Goal: Information Seeking & Learning: Learn about a topic

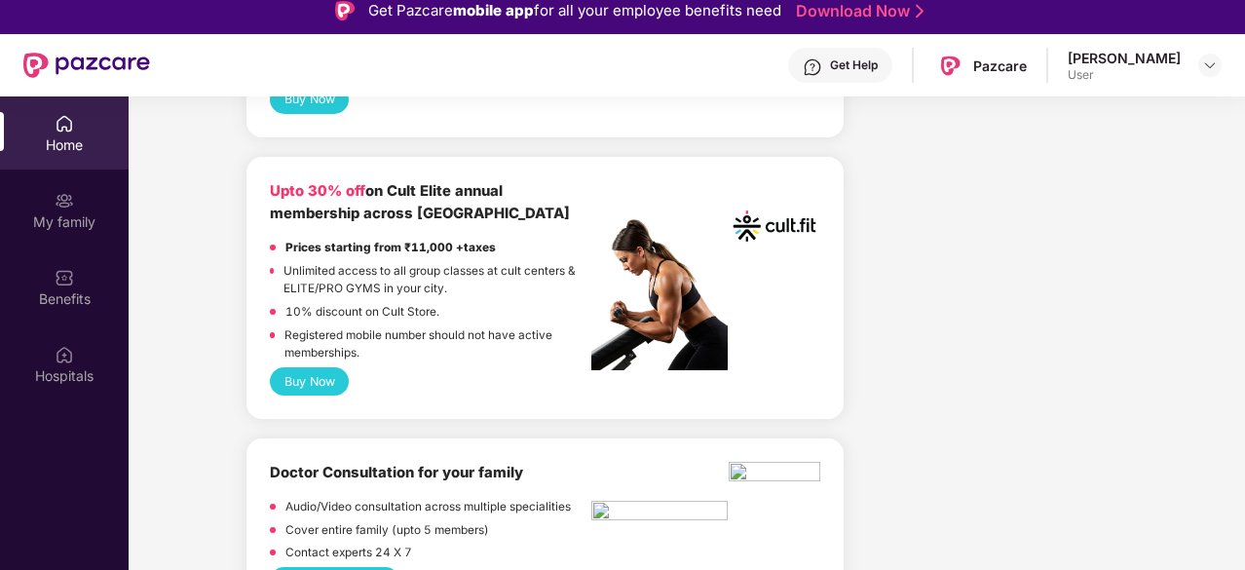
scroll to position [1177, 0]
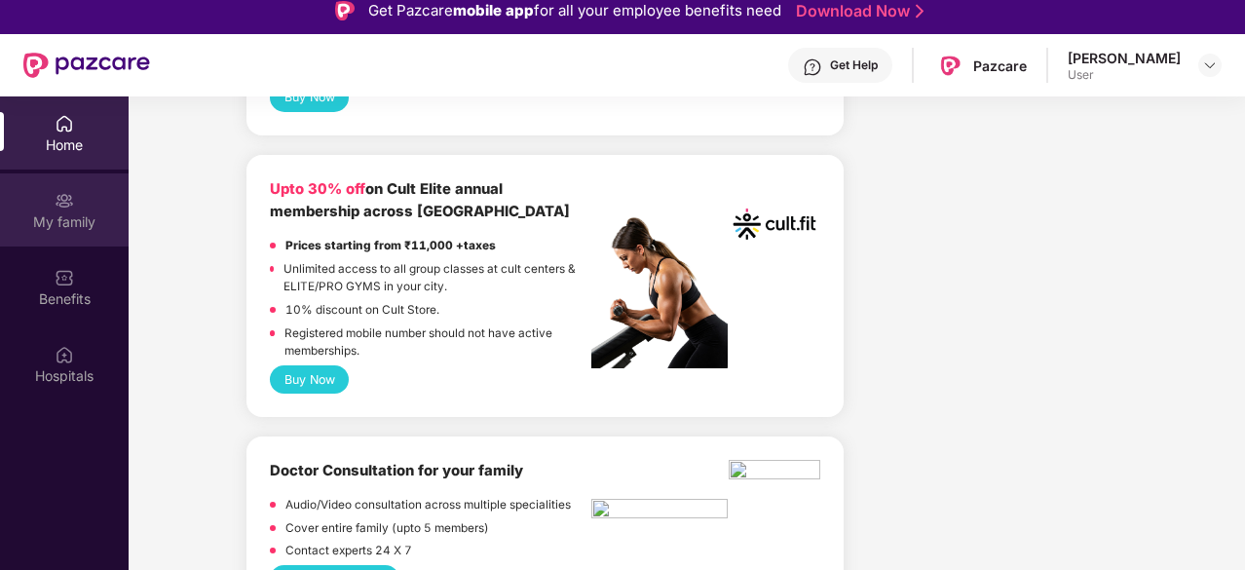
click at [92, 180] on div "My family" at bounding box center [64, 209] width 129 height 73
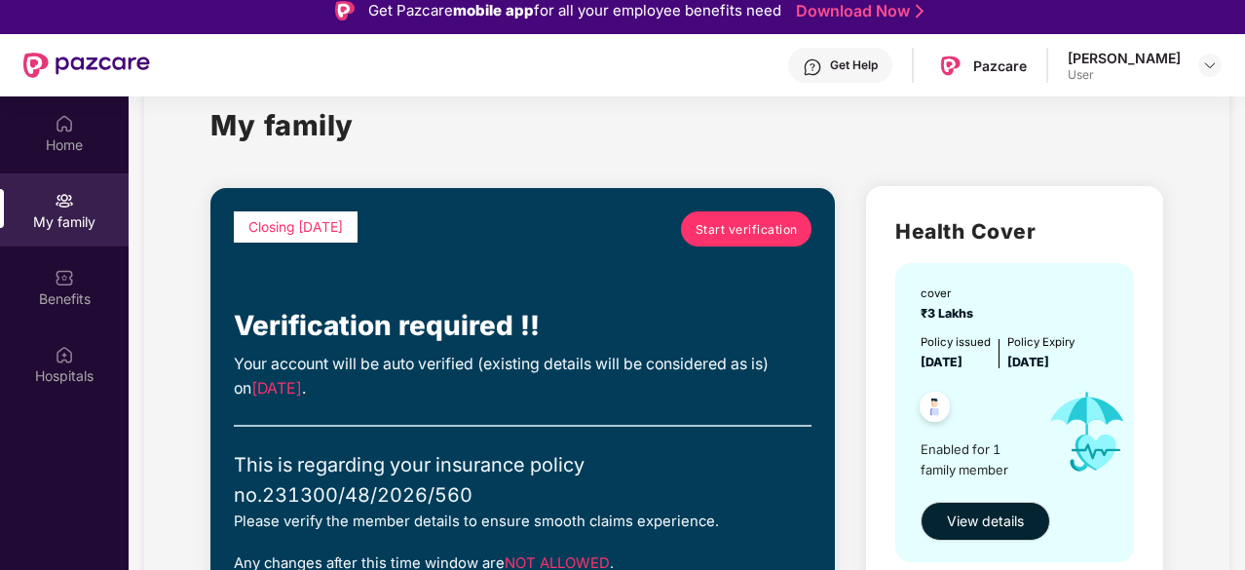
scroll to position [0, 0]
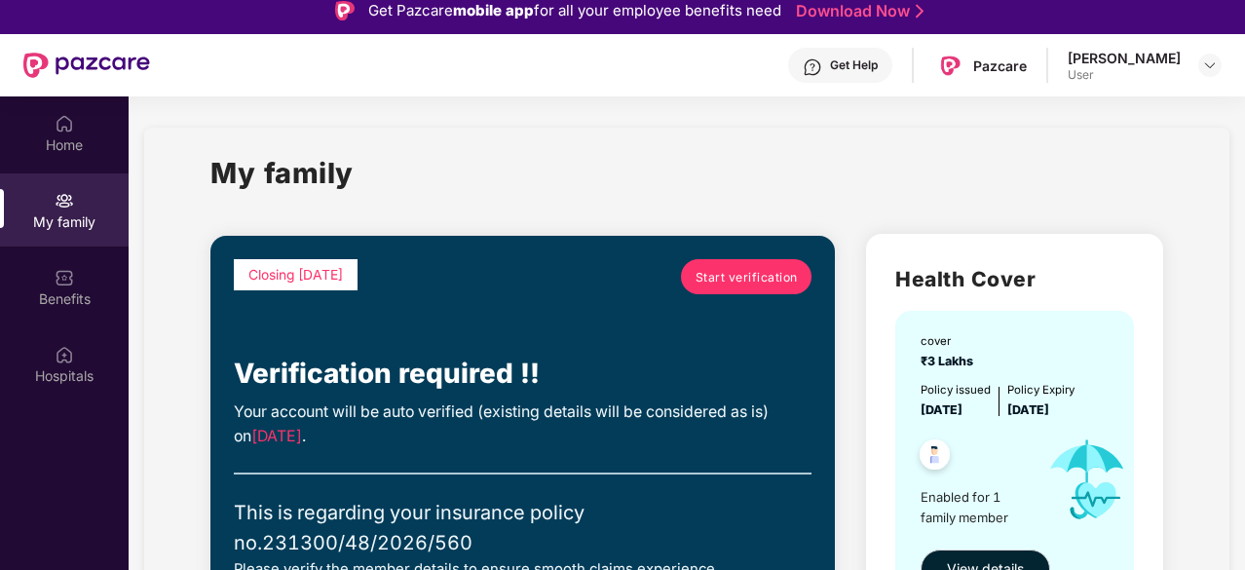
click at [717, 274] on span "Start verification" at bounding box center [747, 277] width 102 height 19
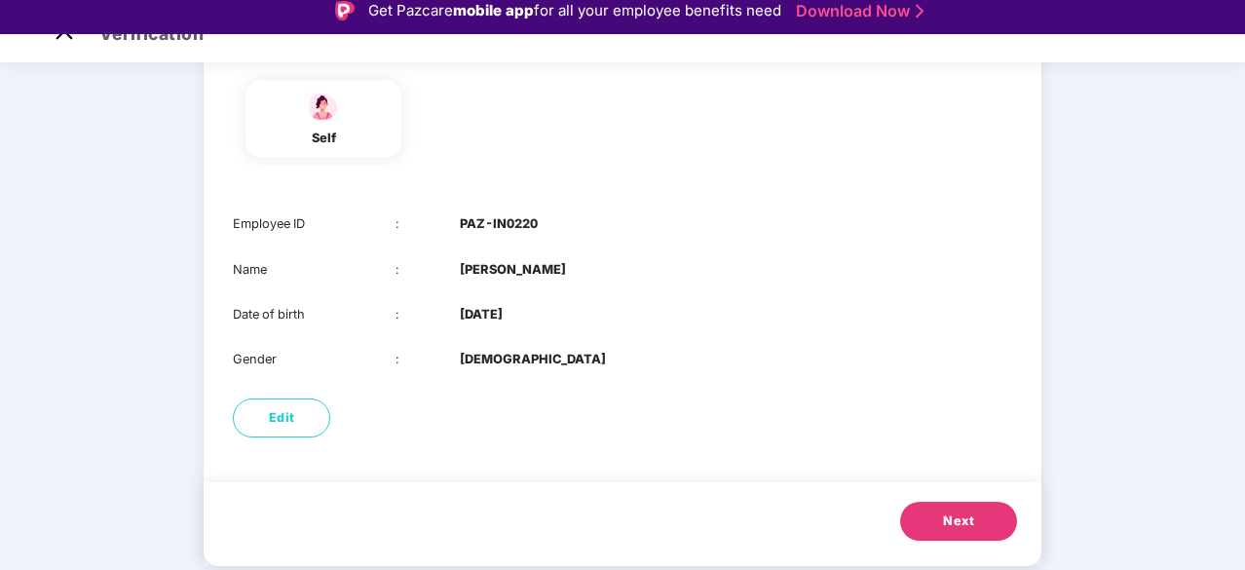
scroll to position [198, 0]
click at [965, 511] on span "Next" at bounding box center [958, 520] width 31 height 19
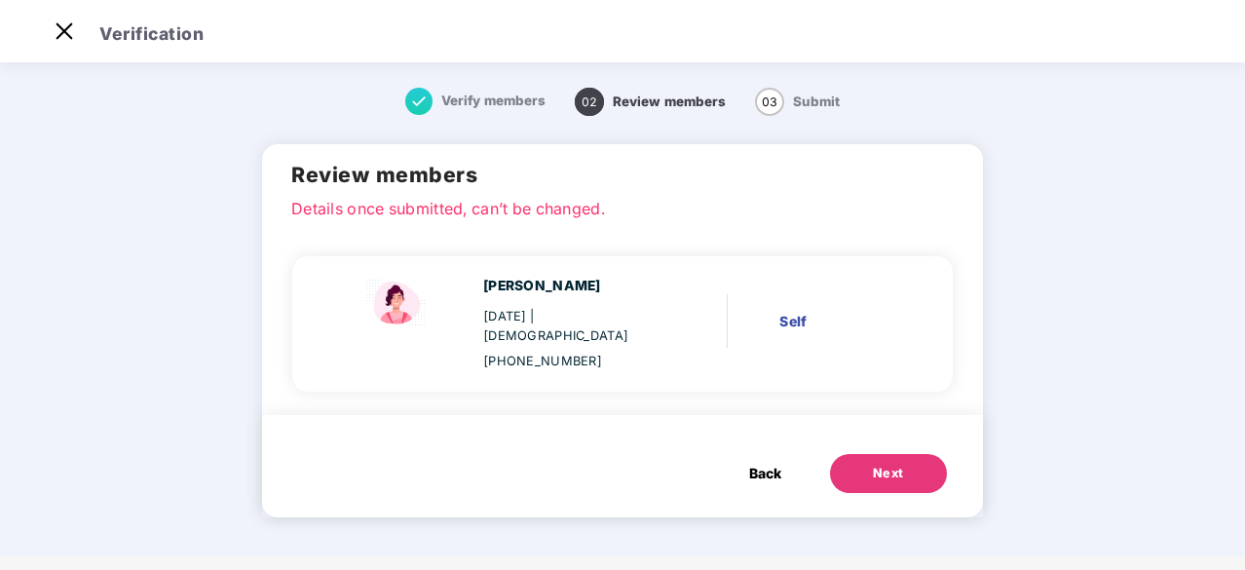
scroll to position [0, 0]
click at [885, 464] on div "Next" at bounding box center [888, 473] width 31 height 19
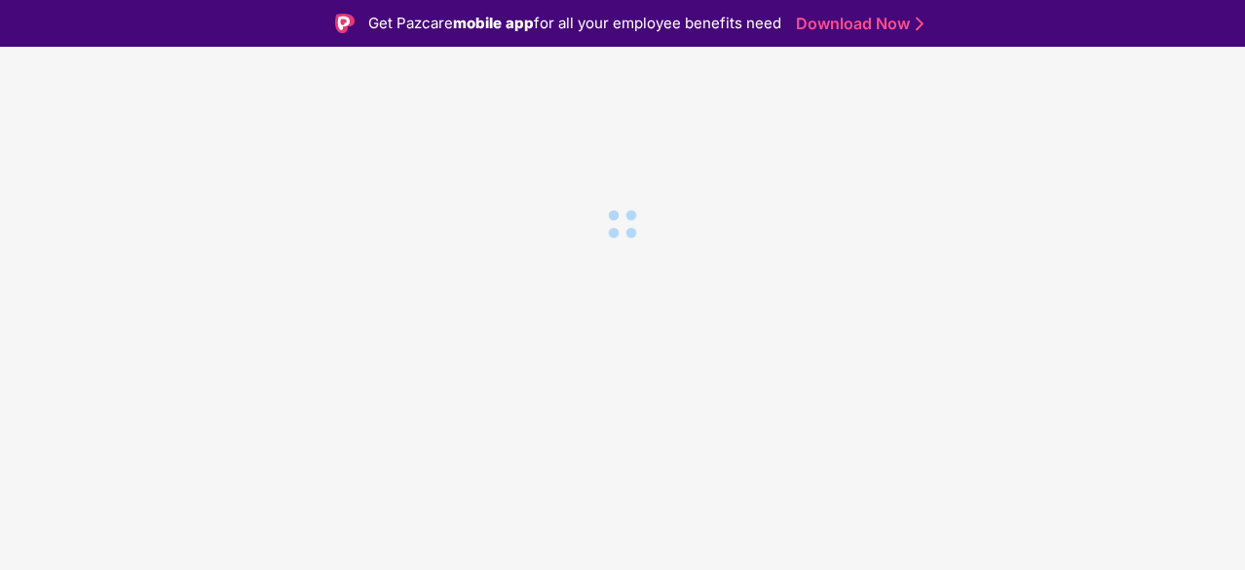
scroll to position [13, 0]
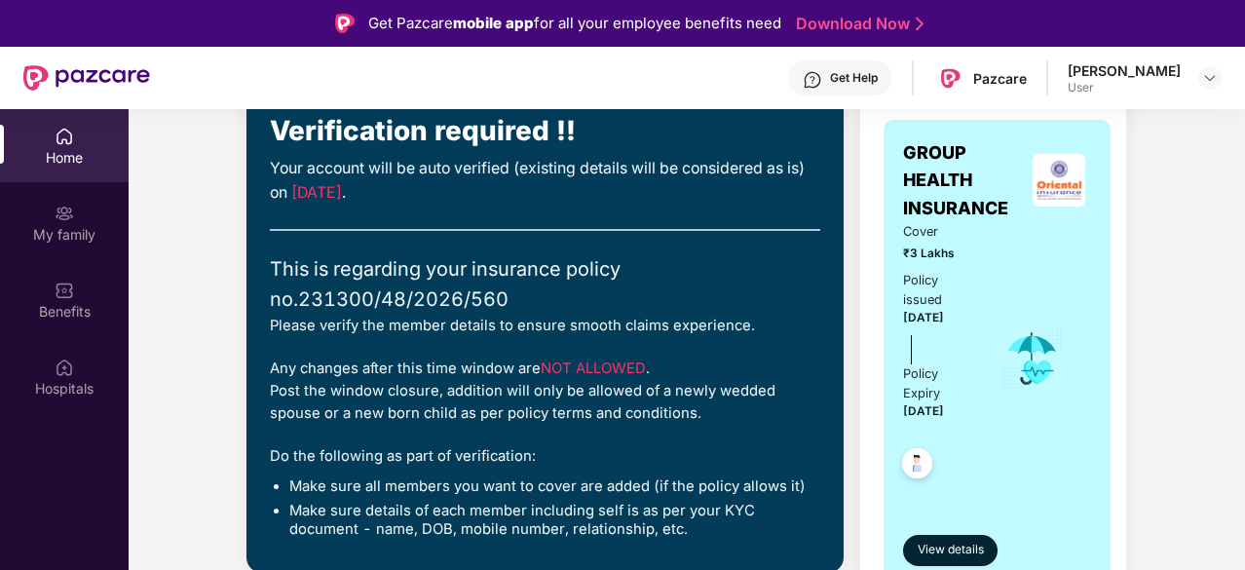
scroll to position [167, 0]
click at [968, 540] on span "View details" at bounding box center [951, 549] width 66 height 19
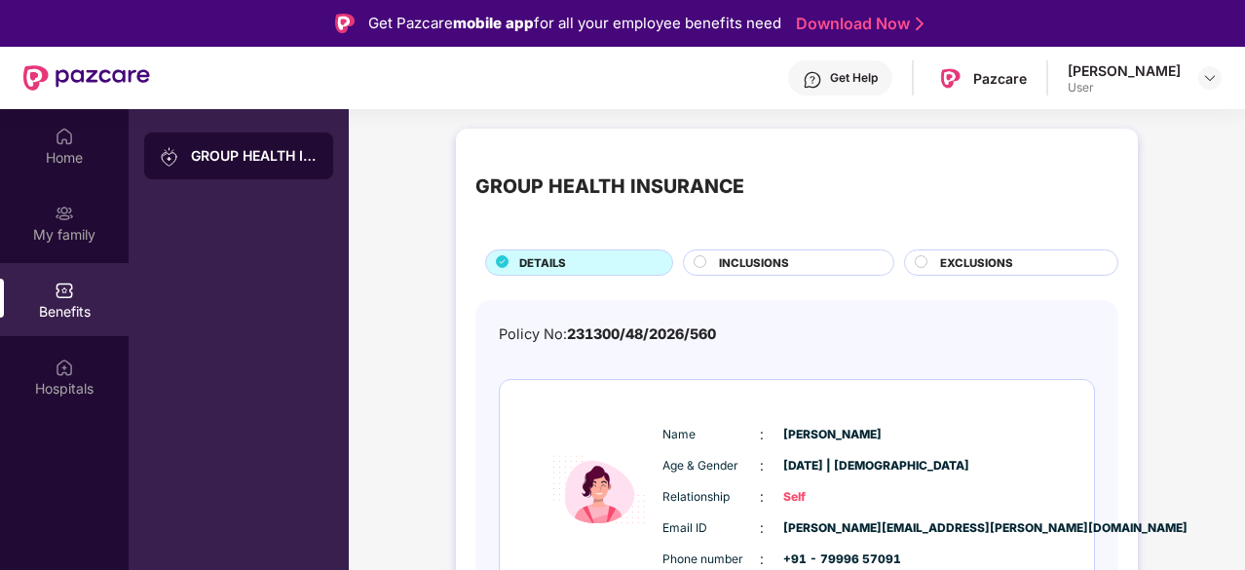
click at [744, 254] on span "INCLUSIONS" at bounding box center [754, 263] width 70 height 18
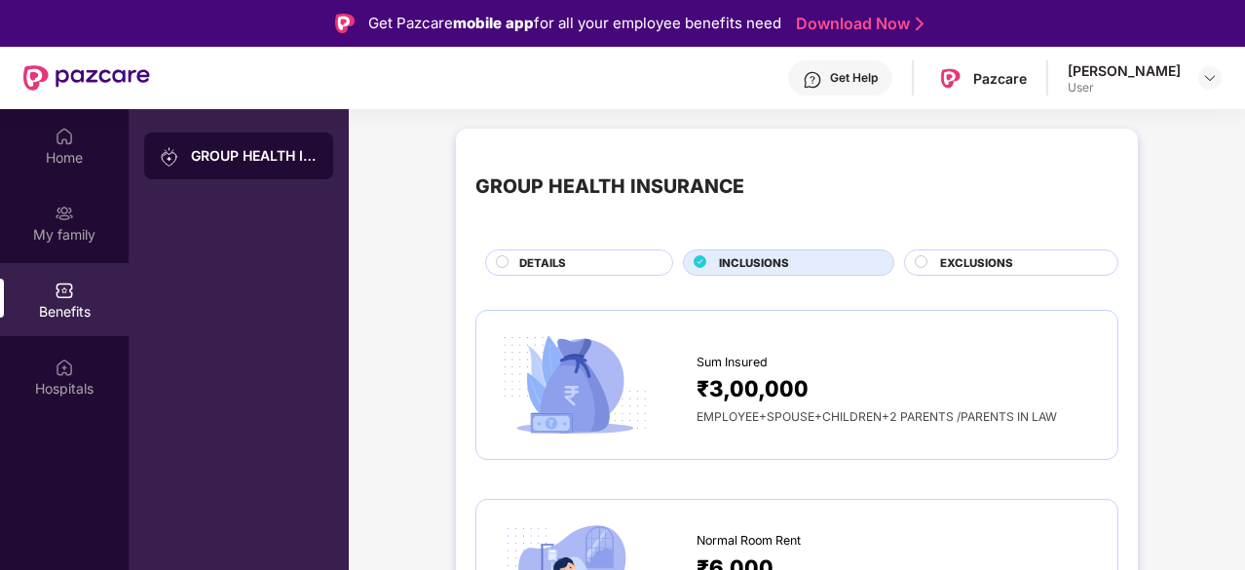
click at [744, 254] on span "INCLUSIONS" at bounding box center [754, 263] width 70 height 18
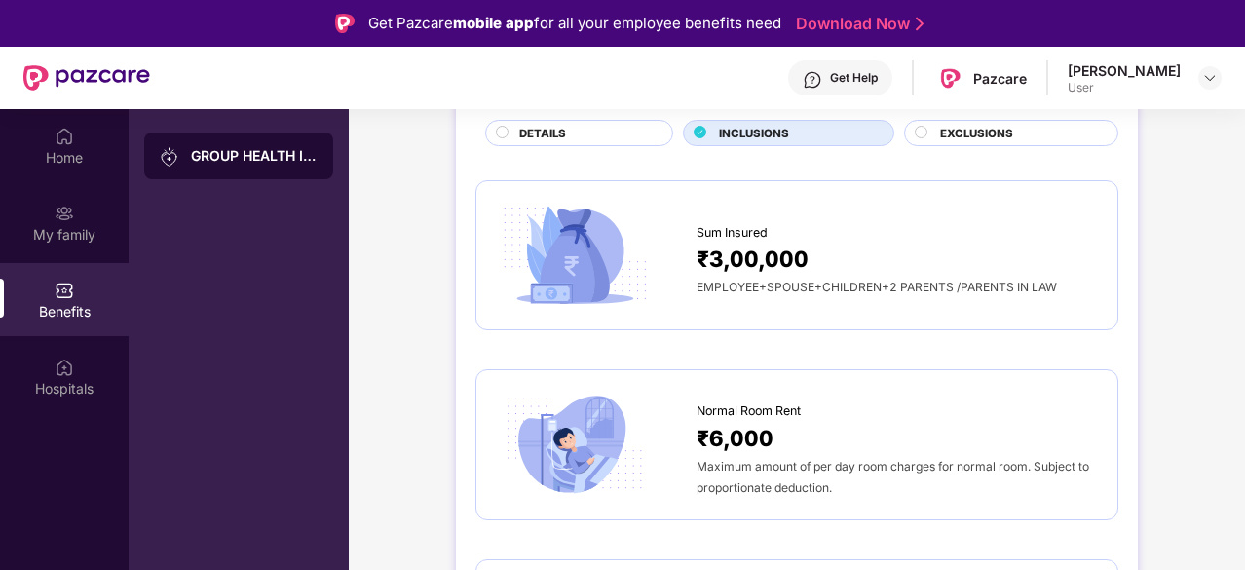
scroll to position [131, 0]
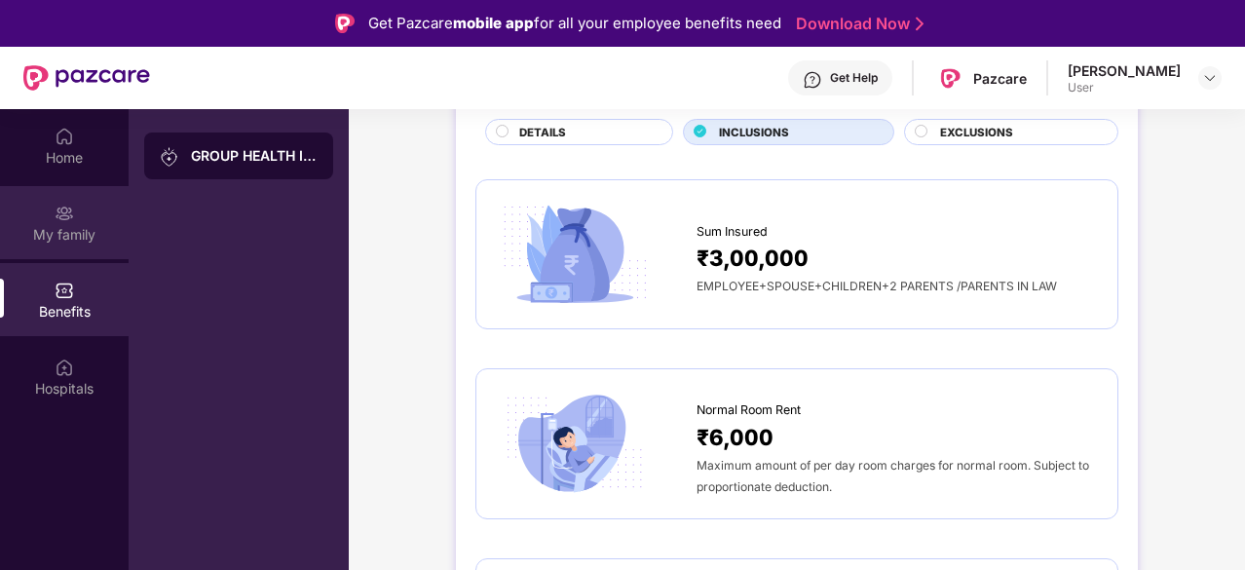
click at [82, 213] on div "My family" at bounding box center [64, 222] width 129 height 73
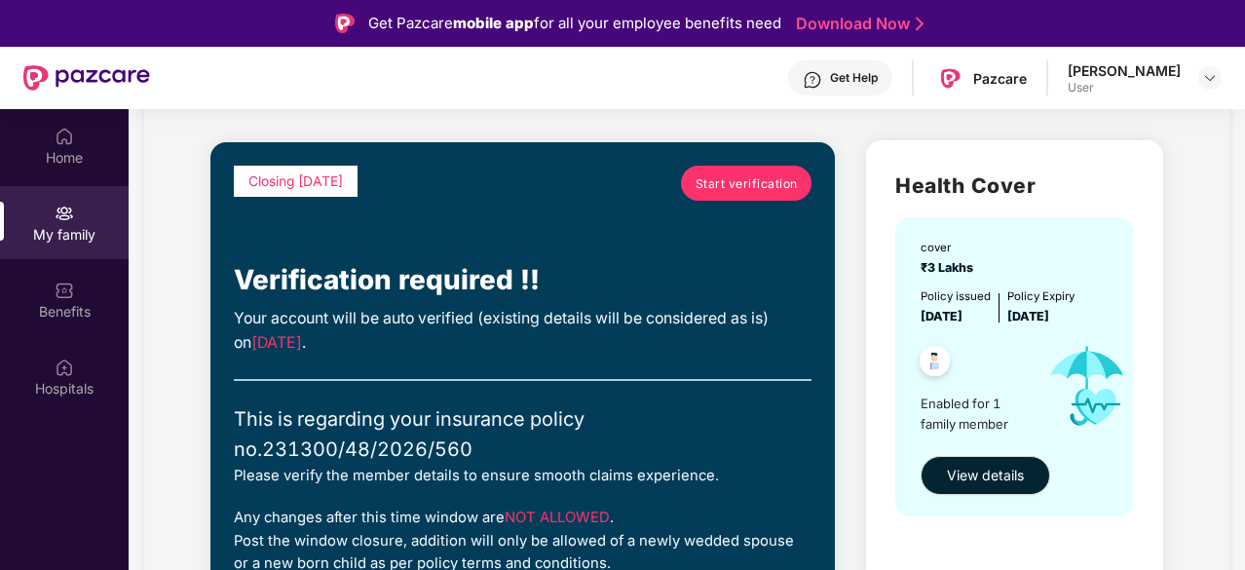
scroll to position [101, 0]
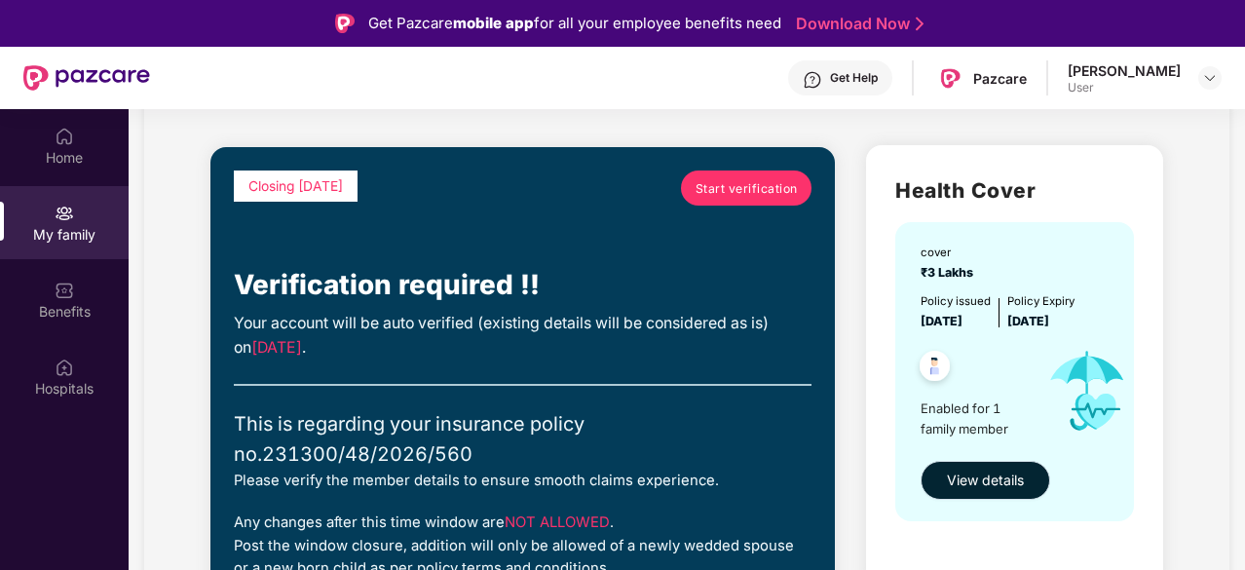
click at [972, 474] on span "View details" at bounding box center [985, 480] width 77 height 21
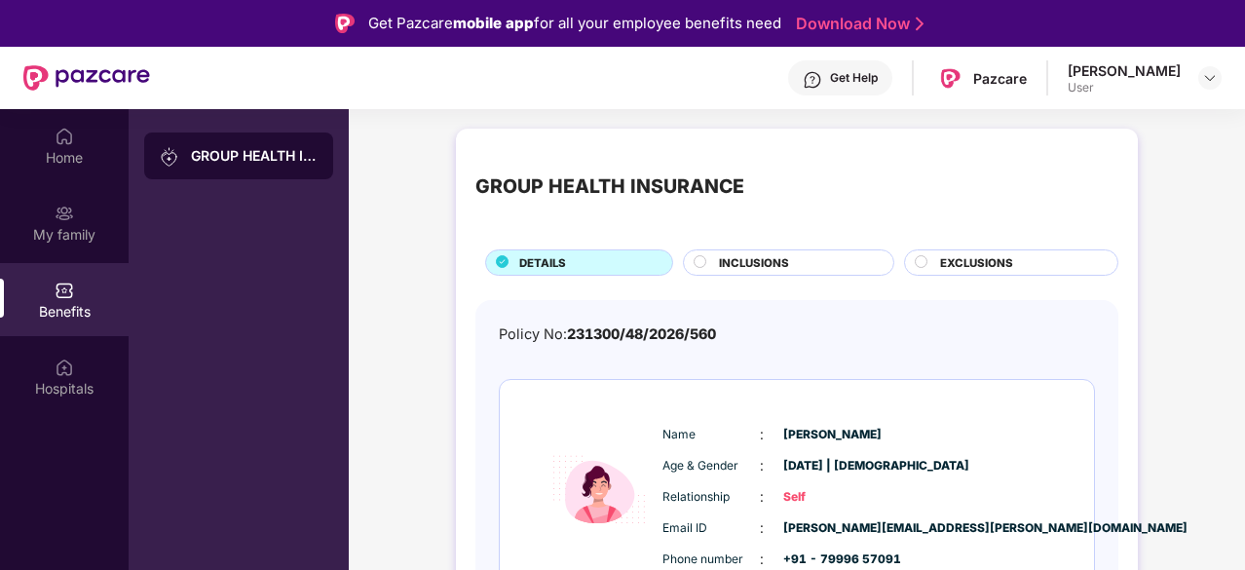
scroll to position [95, 0]
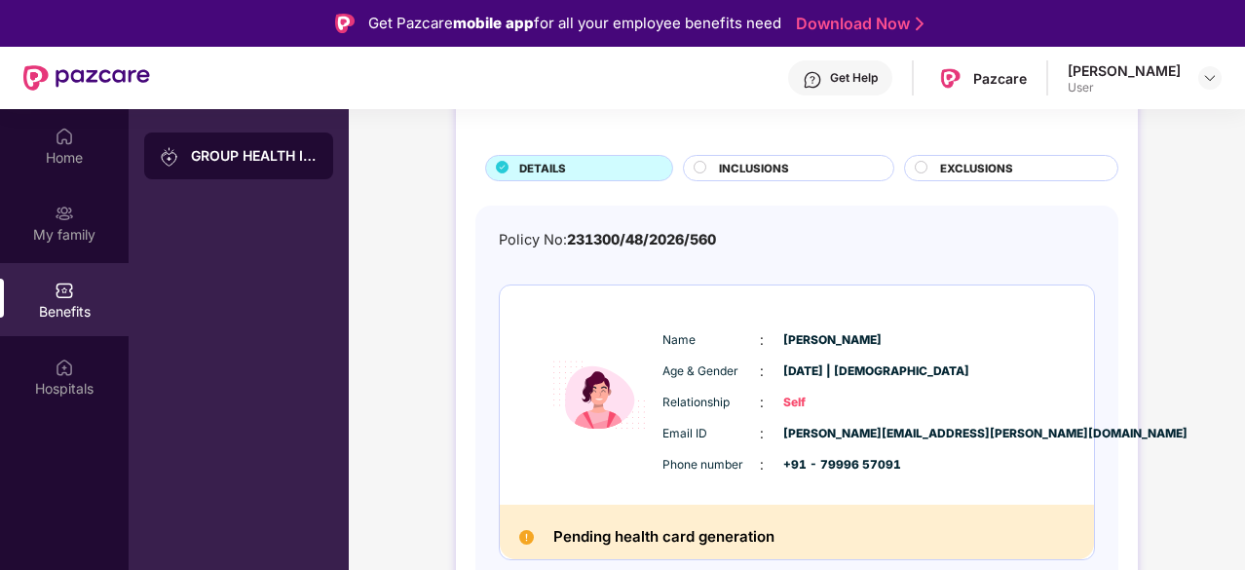
click at [759, 172] on span "INCLUSIONS" at bounding box center [754, 169] width 70 height 18
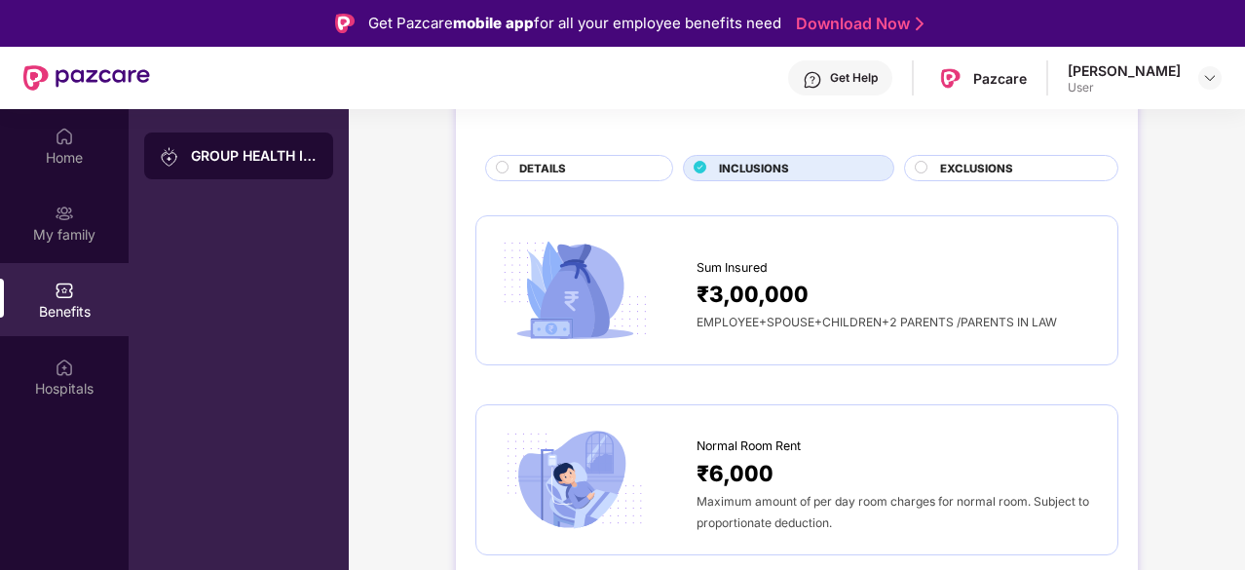
click at [958, 155] on div "EXCLUSIONS" at bounding box center [1011, 168] width 214 height 26
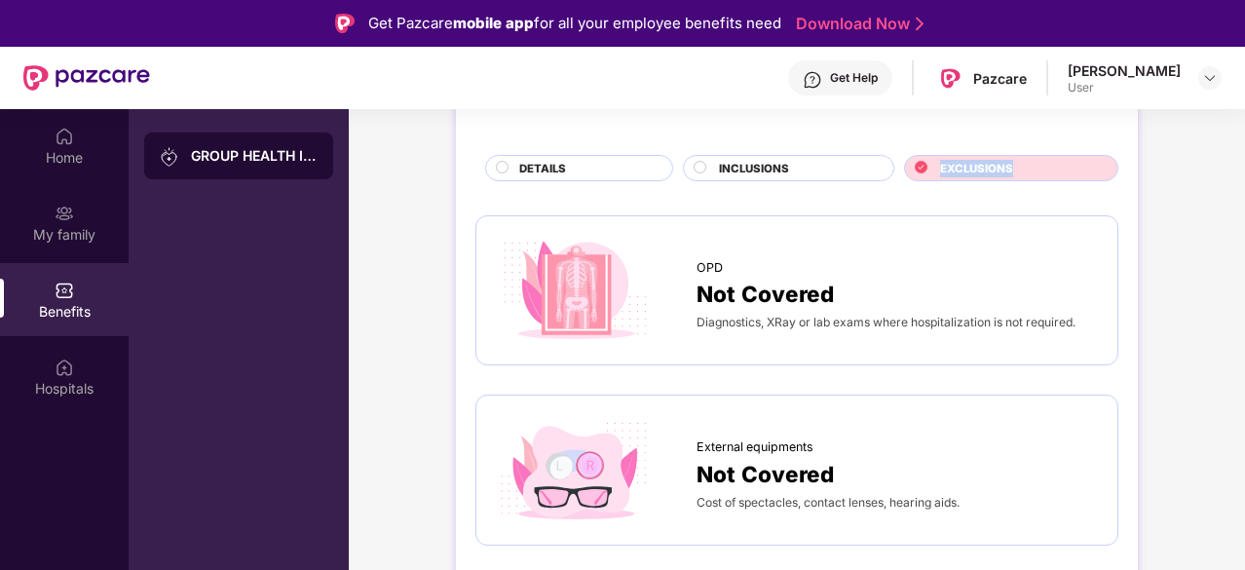
click at [958, 155] on div "EXCLUSIONS" at bounding box center [1011, 168] width 214 height 26
click at [924, 284] on div "Not Covered" at bounding box center [897, 294] width 401 height 34
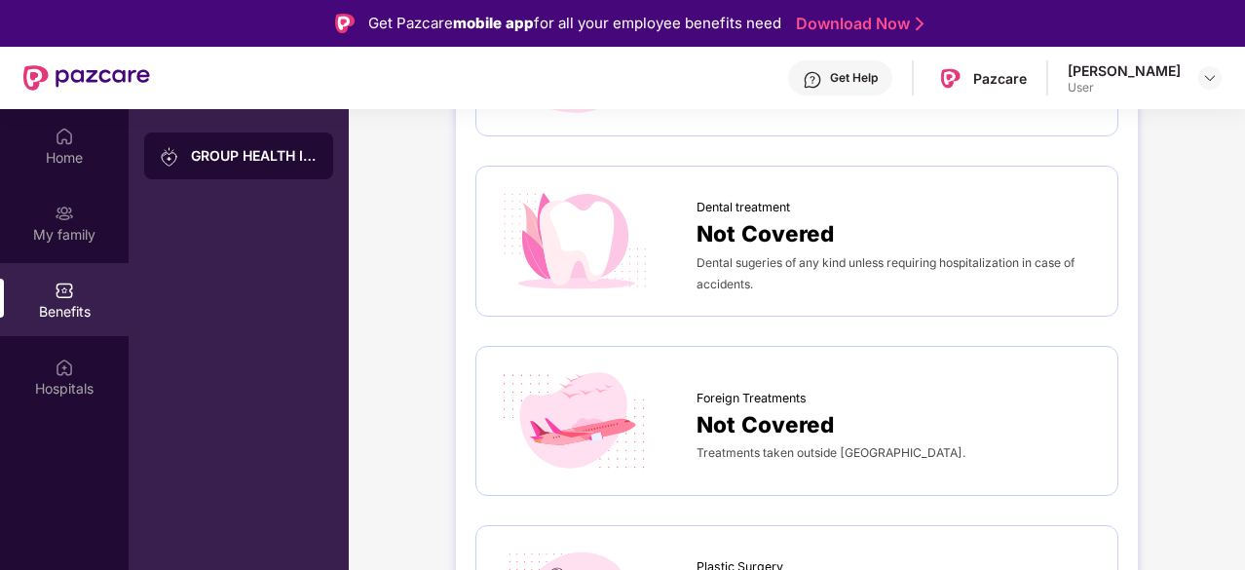
scroll to position [886, 0]
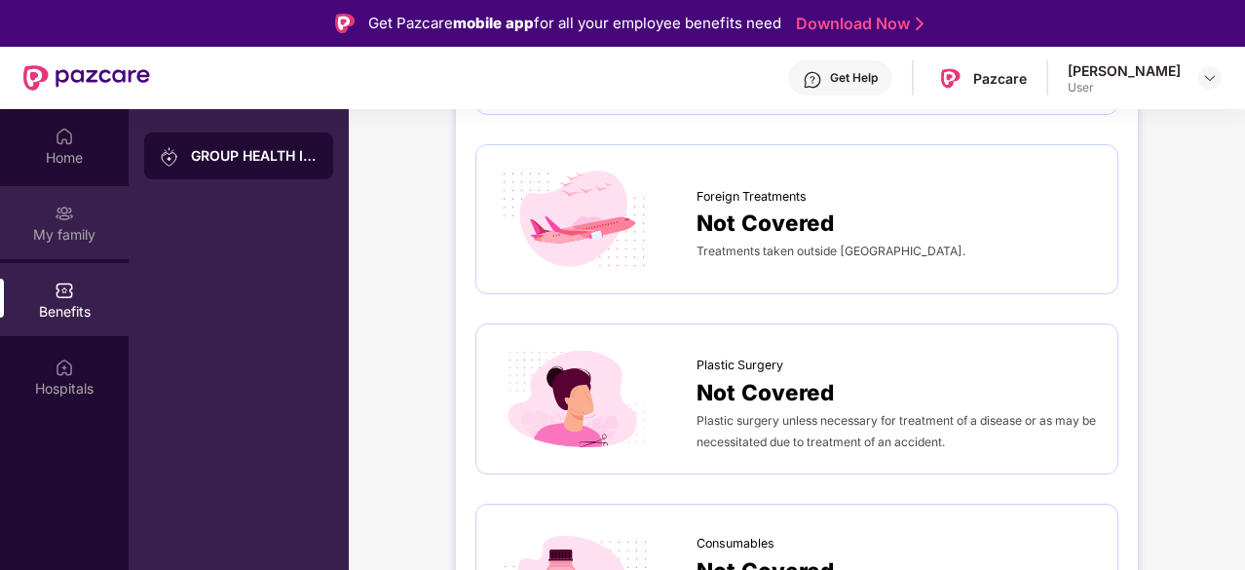
click at [44, 214] on div "My family" at bounding box center [64, 222] width 129 height 73
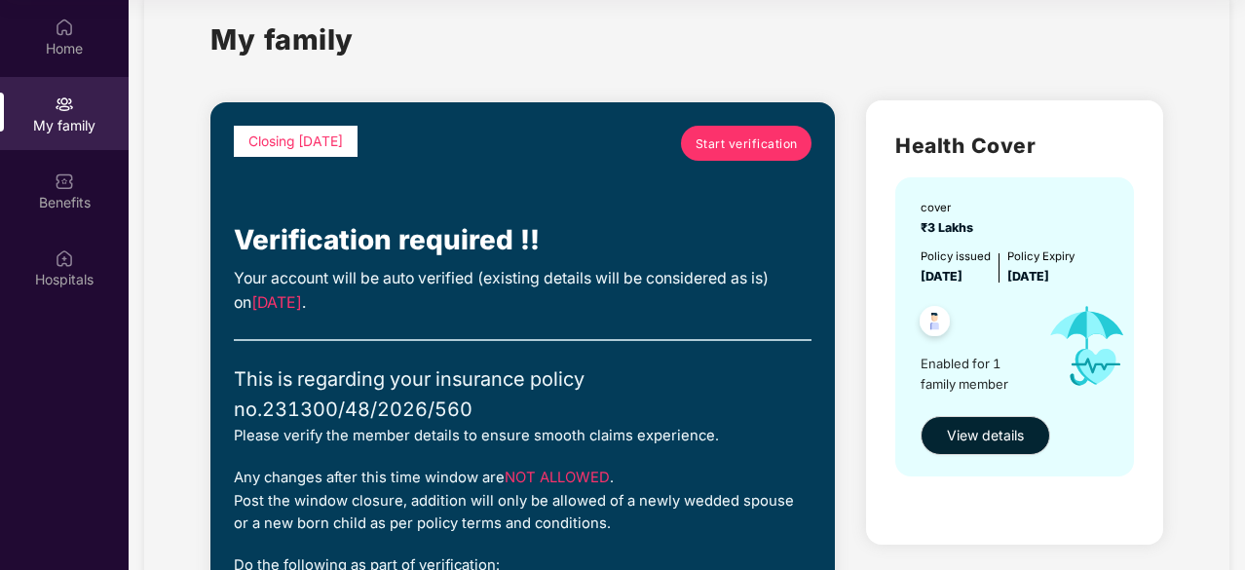
scroll to position [23, 0]
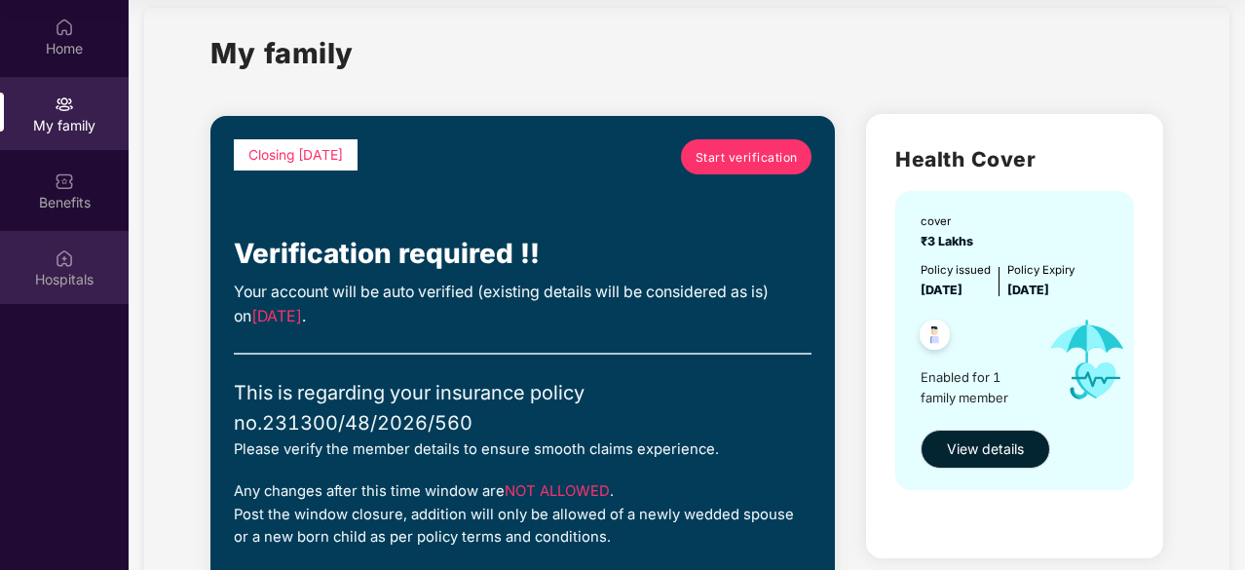
click at [62, 287] on div "Hospitals" at bounding box center [64, 279] width 129 height 19
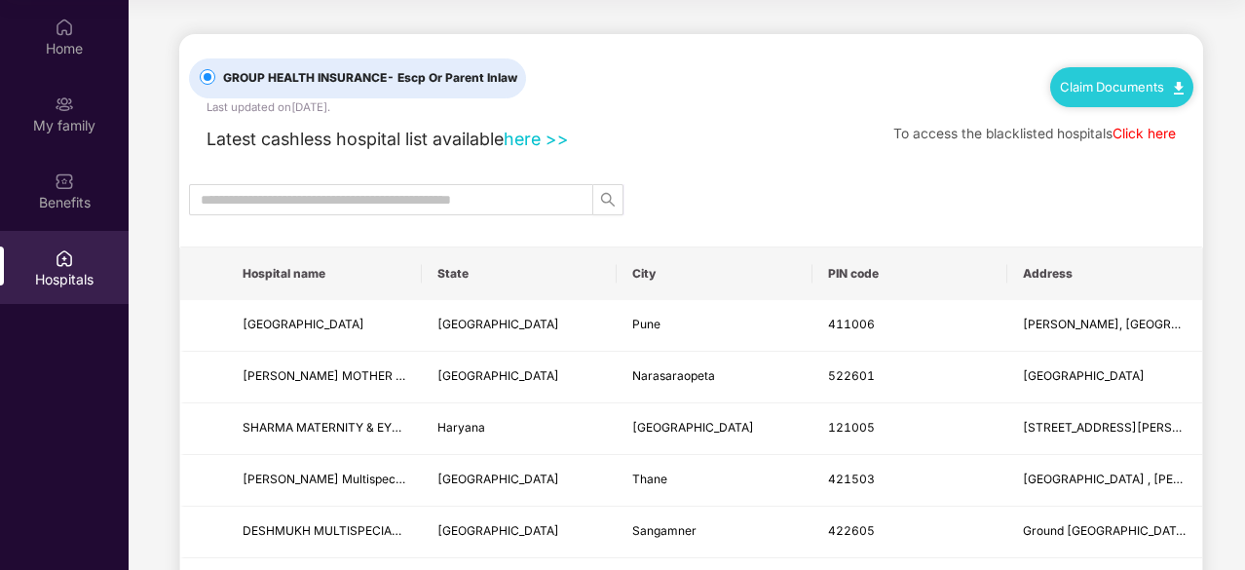
click at [528, 133] on link "here >>" at bounding box center [536, 139] width 65 height 20
click at [1148, 138] on link "Click here" at bounding box center [1144, 134] width 63 height 16
click at [64, 93] on div at bounding box center [64, 102] width 19 height 19
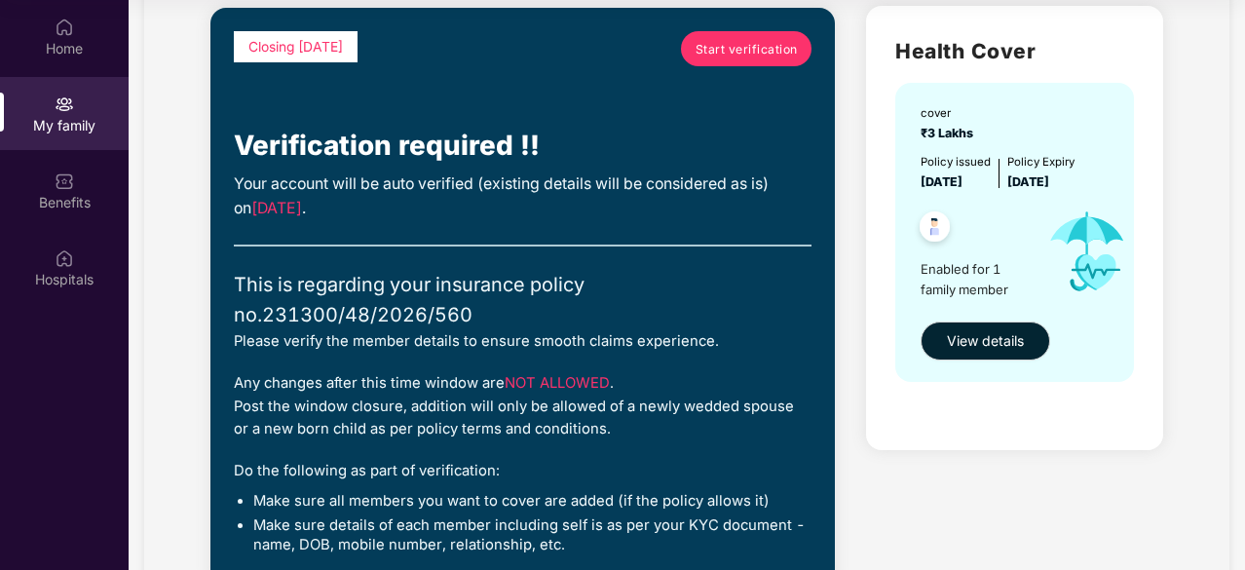
scroll to position [131, 0]
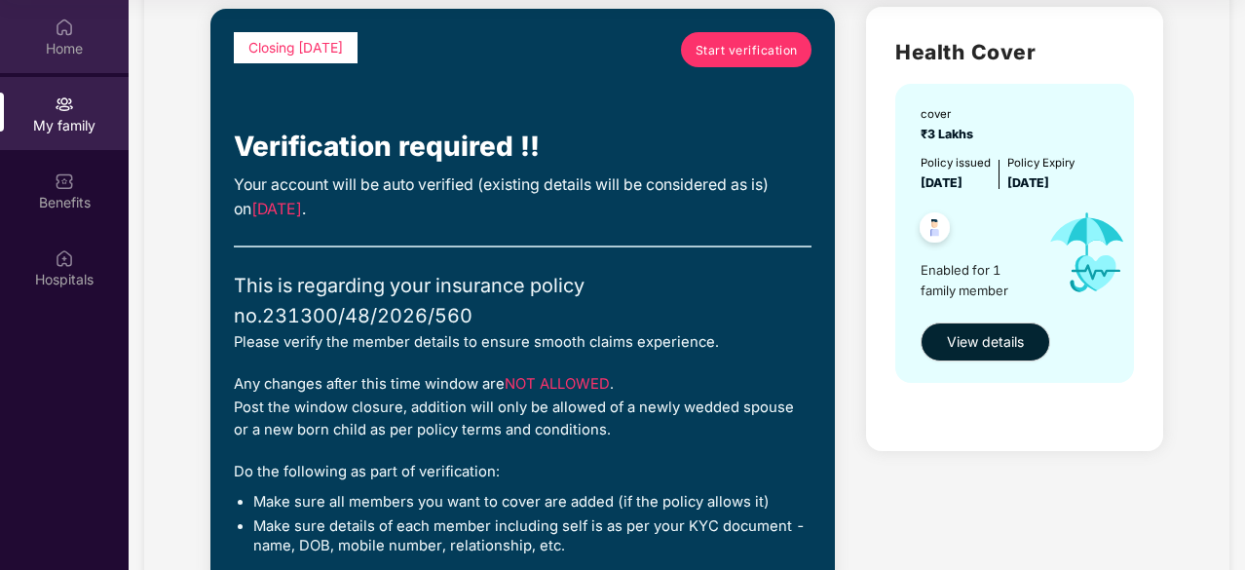
click at [35, 55] on div "Home" at bounding box center [64, 48] width 129 height 19
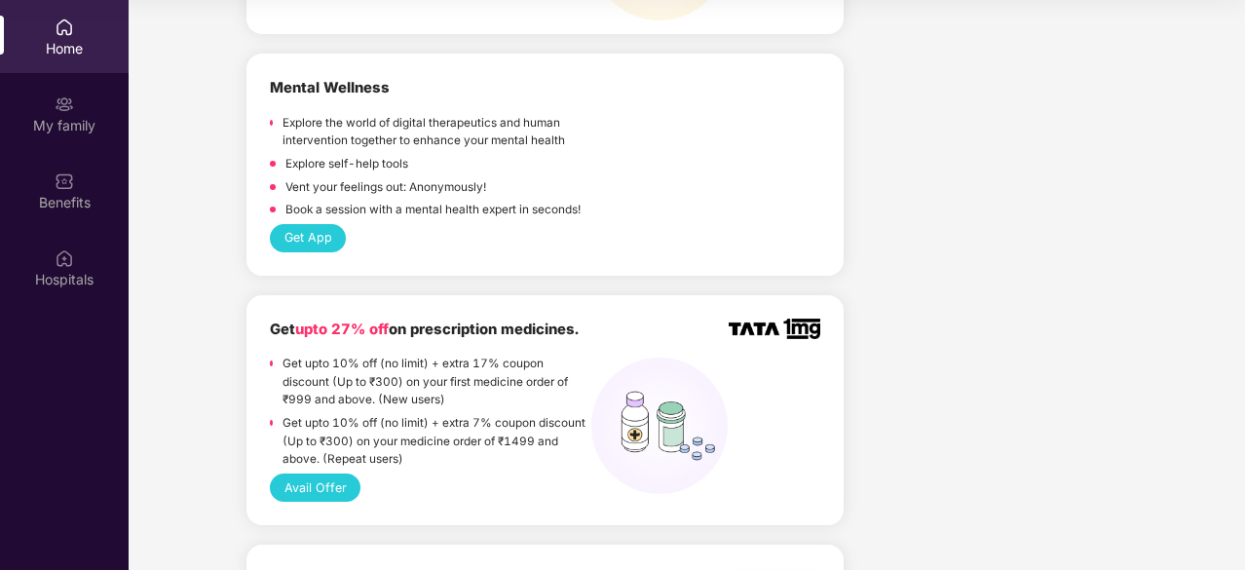
scroll to position [3129, 0]
